Goal: Information Seeking & Learning: Learn about a topic

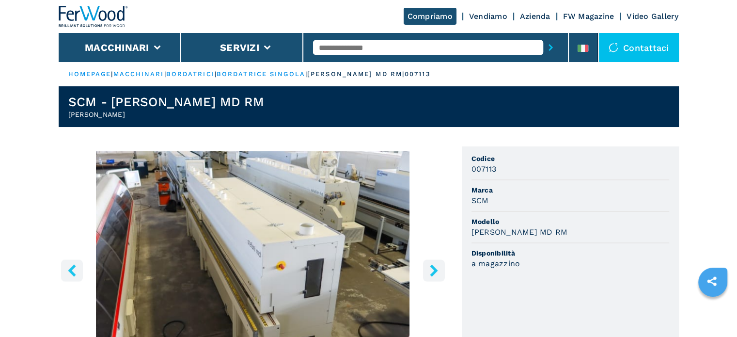
click at [432, 269] on icon "right-button" at bounding box center [434, 270] width 12 height 12
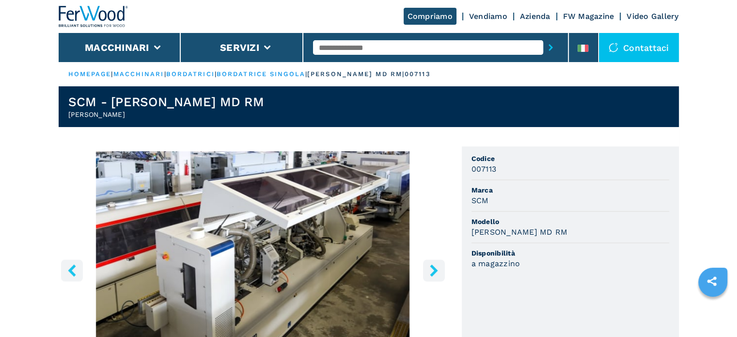
click at [432, 269] on icon "right-button" at bounding box center [434, 270] width 12 height 12
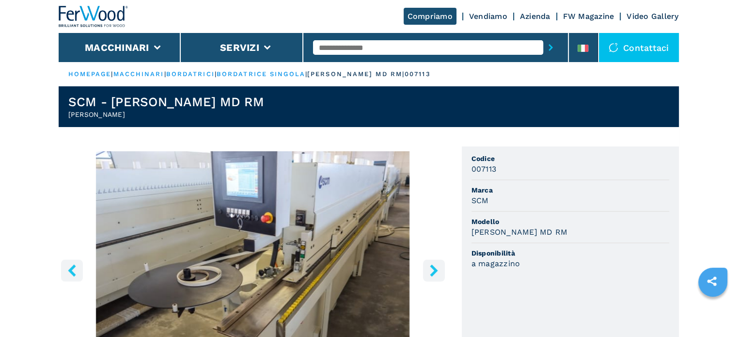
click at [432, 269] on icon "right-button" at bounding box center [434, 270] width 12 height 12
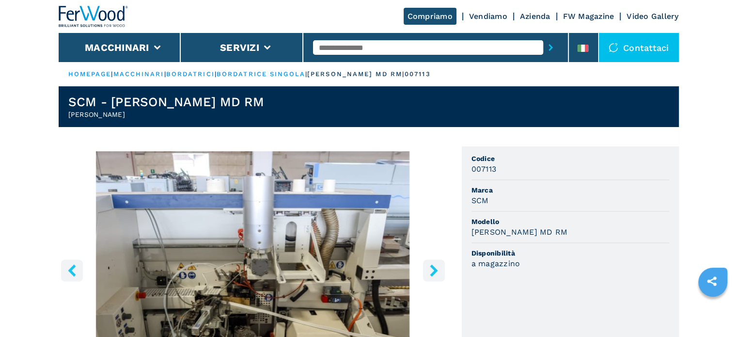
click at [432, 269] on icon "right-button" at bounding box center [434, 270] width 12 height 12
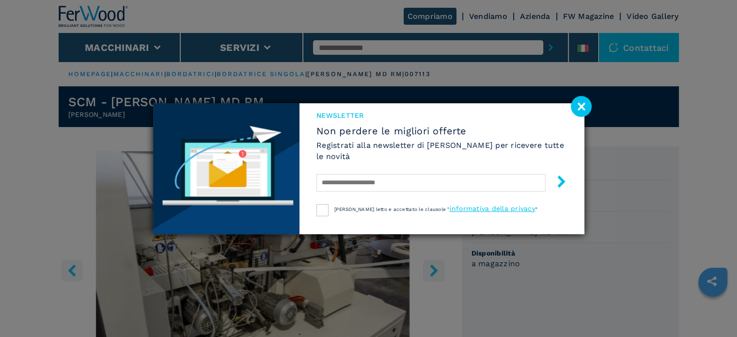
click at [583, 107] on image at bounding box center [581, 106] width 21 height 21
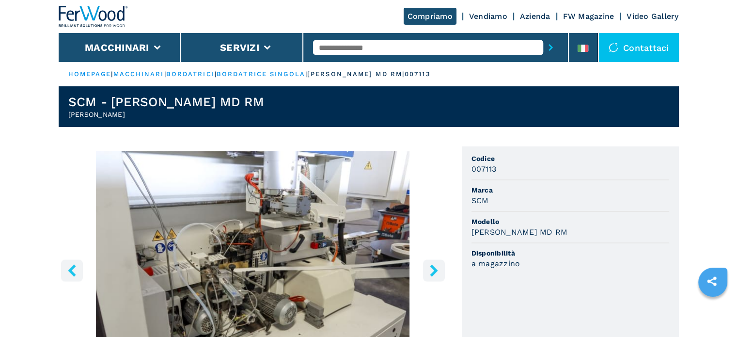
click at [430, 267] on icon "right-button" at bounding box center [434, 270] width 12 height 12
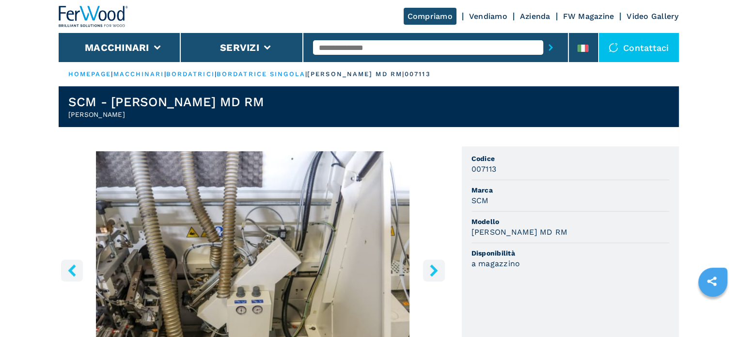
click at [430, 267] on icon "right-button" at bounding box center [434, 270] width 12 height 12
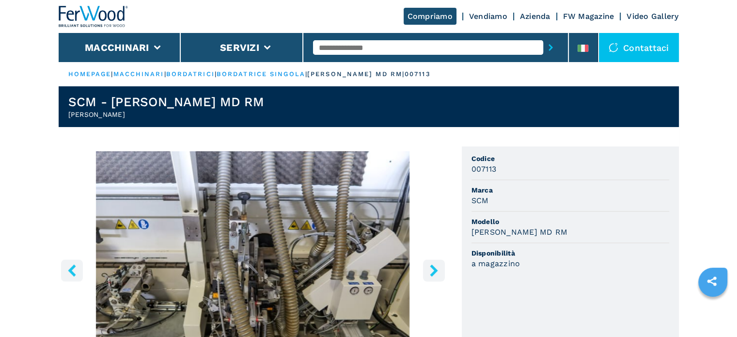
click at [430, 267] on icon "right-button" at bounding box center [434, 270] width 12 height 12
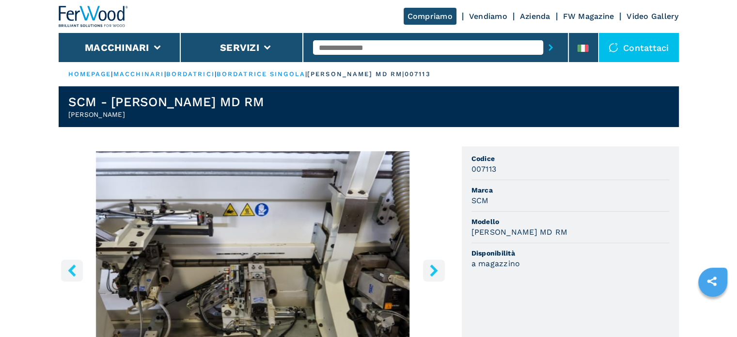
click at [430, 267] on icon "right-button" at bounding box center [434, 270] width 12 height 12
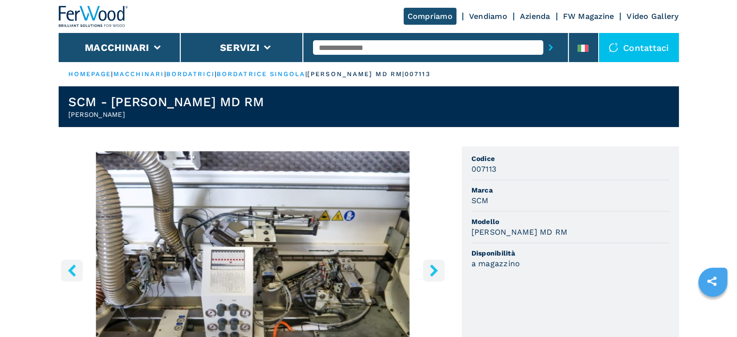
click at [430, 267] on icon "right-button" at bounding box center [434, 270] width 12 height 12
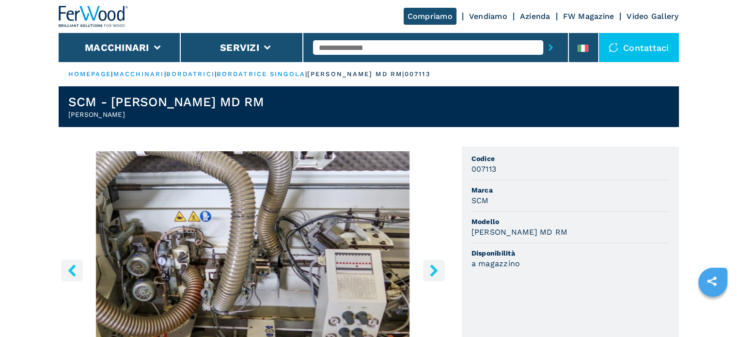
click at [430, 267] on icon "right-button" at bounding box center [434, 270] width 12 height 12
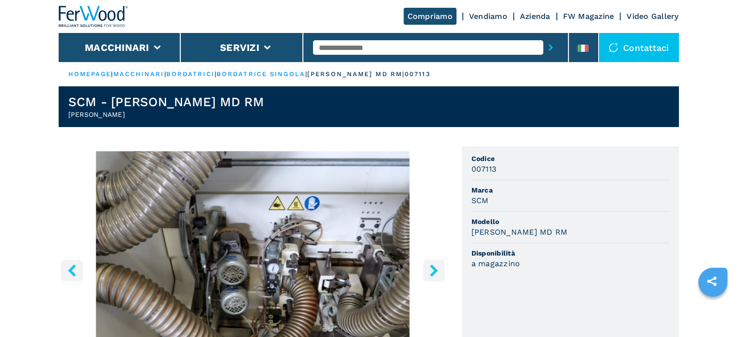
click at [430, 267] on icon "right-button" at bounding box center [434, 270] width 12 height 12
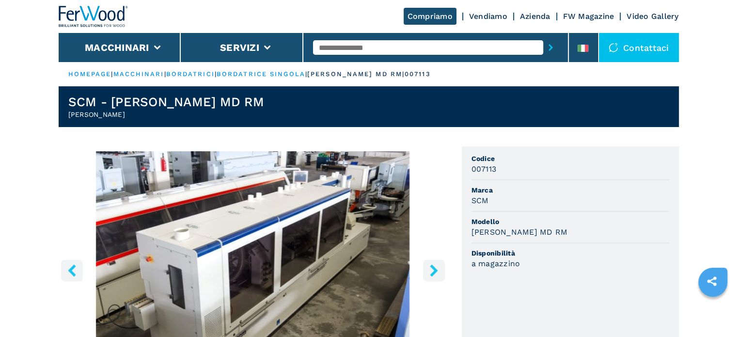
click at [430, 267] on icon "right-button" at bounding box center [434, 270] width 12 height 12
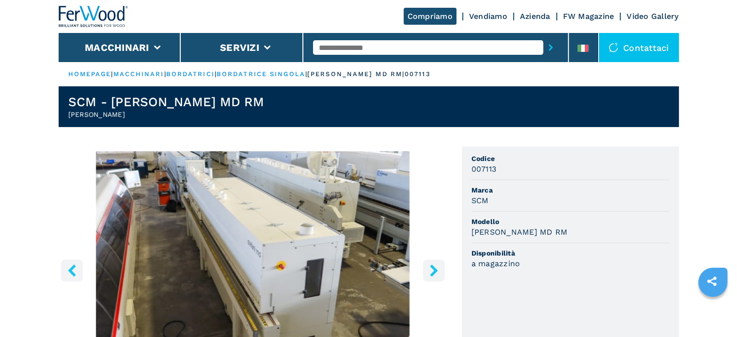
click at [430, 267] on icon "right-button" at bounding box center [434, 270] width 12 height 12
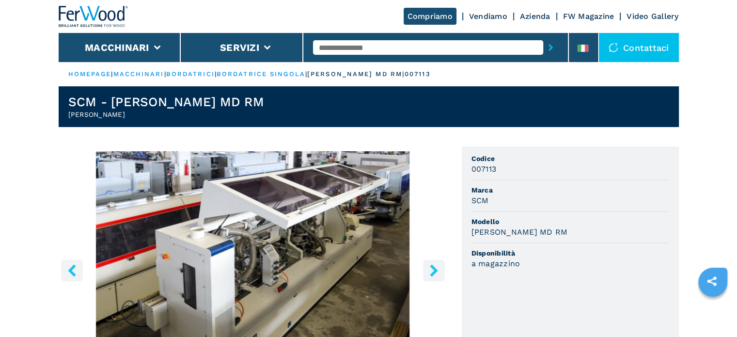
click at [430, 267] on icon "right-button" at bounding box center [434, 270] width 12 height 12
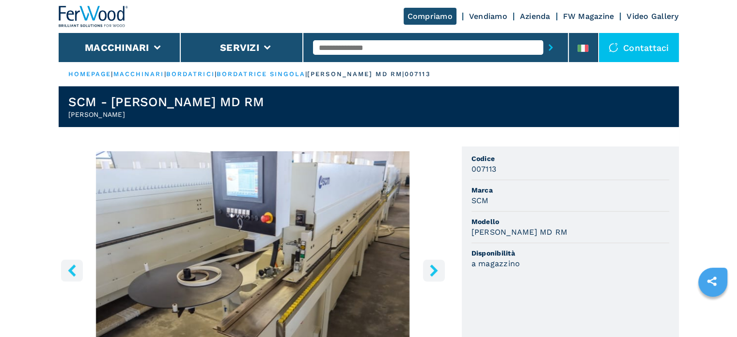
click at [430, 267] on icon "right-button" at bounding box center [434, 270] width 12 height 12
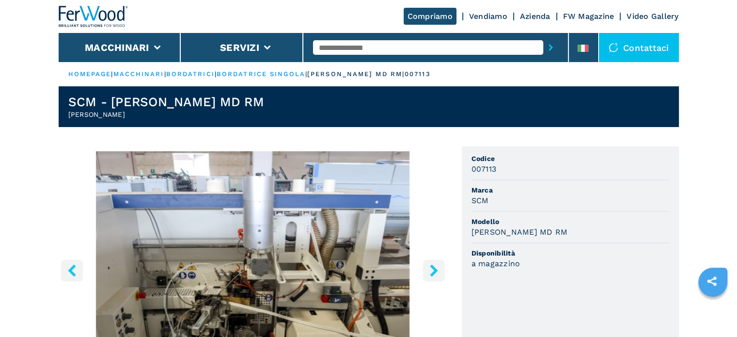
click at [430, 267] on icon "right-button" at bounding box center [434, 270] width 12 height 12
